Goal: Find specific page/section: Find specific page/section

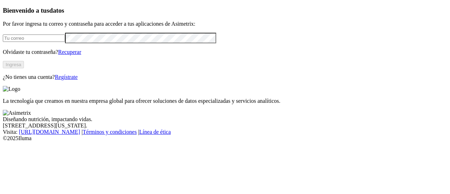
type input "[PERSON_NAME][EMAIL_ADDRESS][PERSON_NAME][PERSON_NAME][DOMAIN_NAME]"
click at [24, 68] on button "Ingresa" at bounding box center [13, 64] width 21 height 7
